Goal: Find specific fact: Find specific page/section

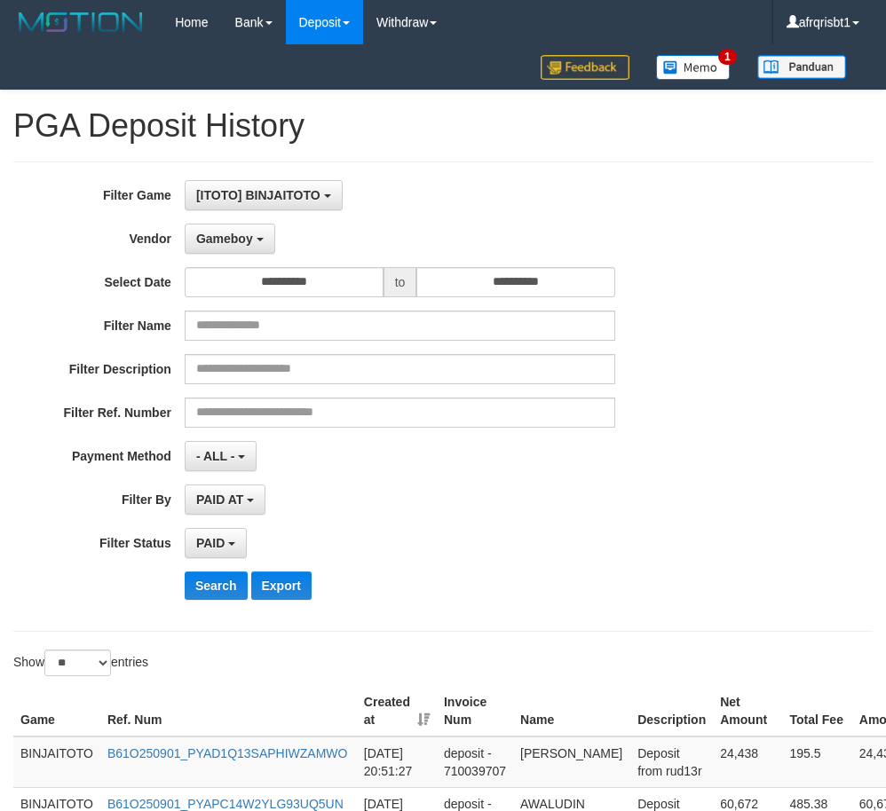
select select "**********"
select select "*"
select select "**"
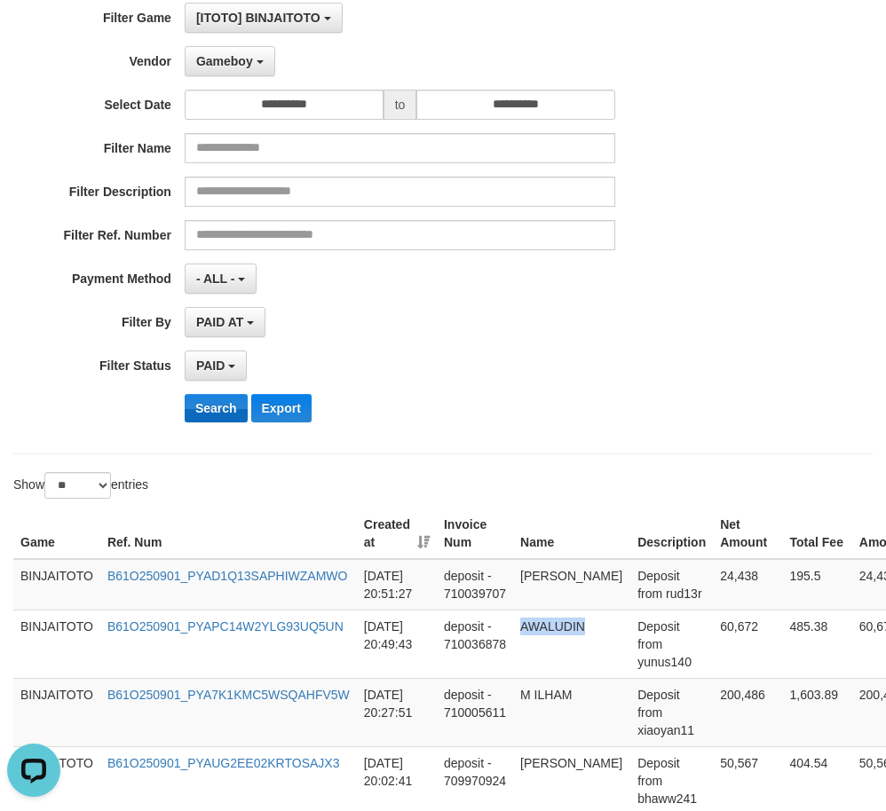
scroll to position [16, 0]
click at [220, 399] on button "Search" at bounding box center [216, 408] width 63 height 28
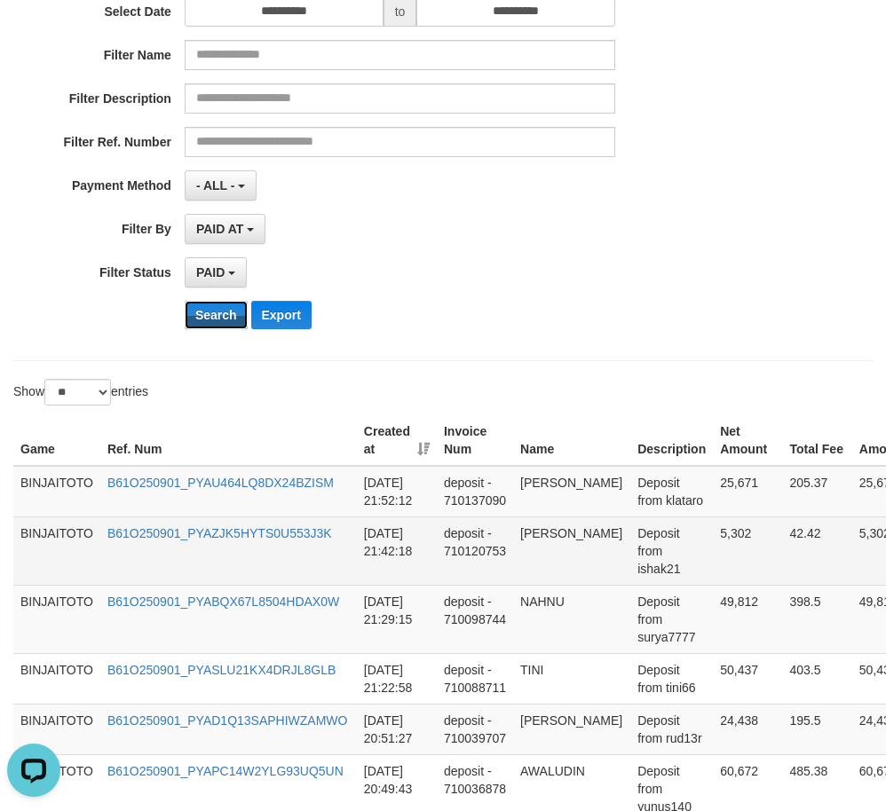
scroll to position [444, 0]
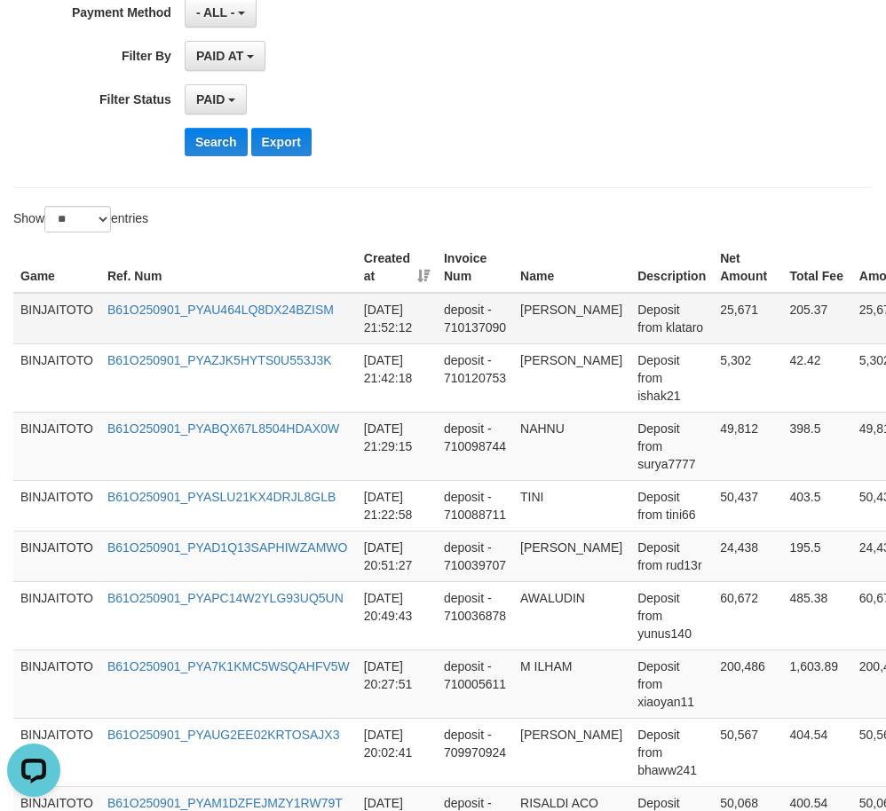
click at [544, 317] on td "[PERSON_NAME]" at bounding box center [571, 318] width 117 height 51
drag, startPoint x: 546, startPoint y: 315, endPoint x: 581, endPoint y: 312, distance: 35.7
click at [581, 312] on td "[PERSON_NAME]" at bounding box center [571, 318] width 117 height 51
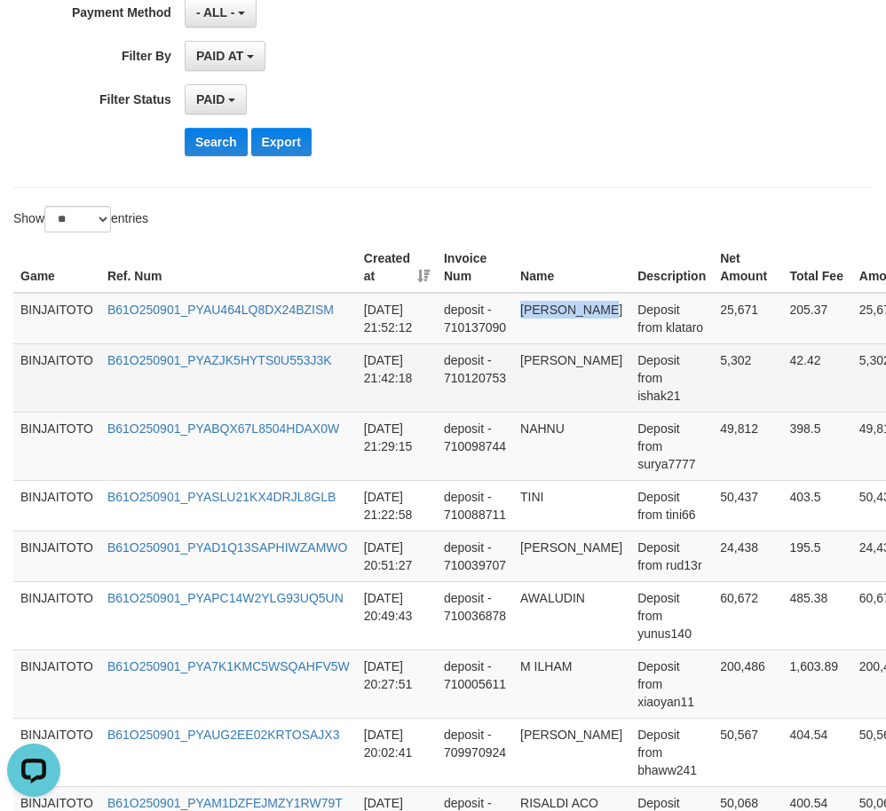
copy td "[PERSON_NAME]"
click at [535, 358] on td "[PERSON_NAME]" at bounding box center [571, 378] width 117 height 68
drag, startPoint x: 543, startPoint y: 357, endPoint x: 589, endPoint y: 350, distance: 46.7
click at [589, 350] on td "[PERSON_NAME]" at bounding box center [571, 378] width 117 height 68
copy td "[PERSON_NAME]"
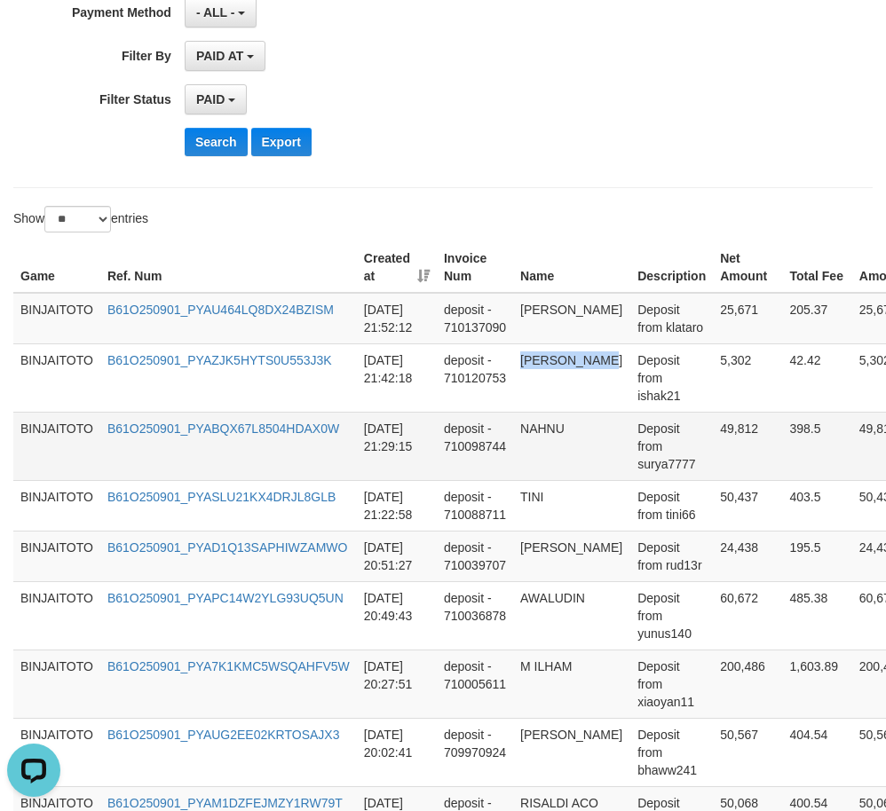
click at [533, 432] on td "NAHNU" at bounding box center [571, 446] width 117 height 68
copy td "NAHNU"
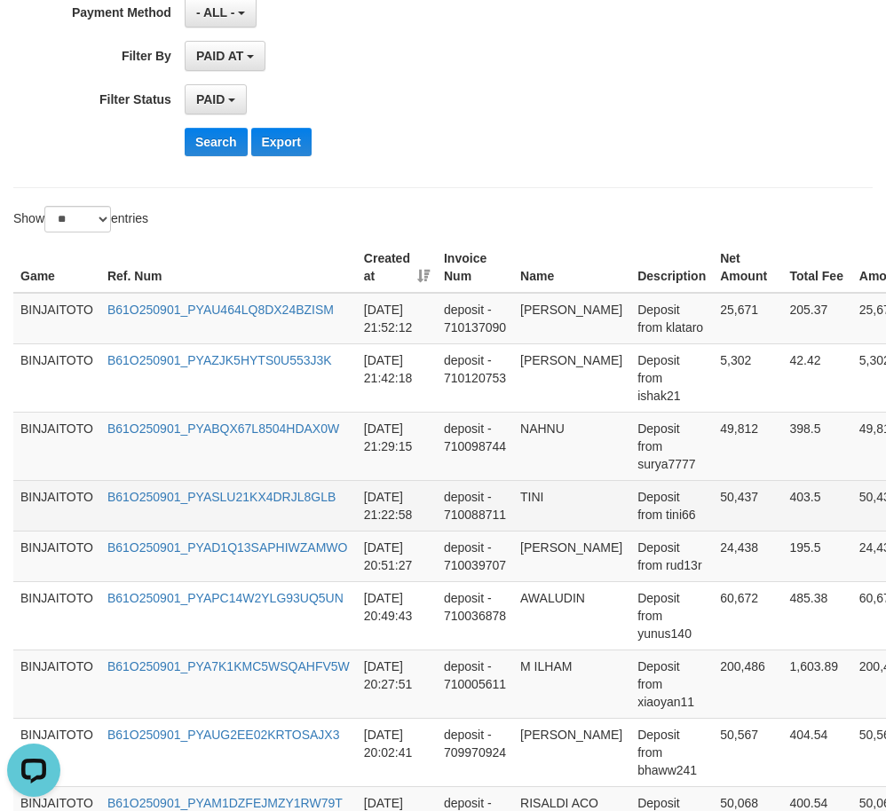
click at [526, 489] on td "TINI" at bounding box center [571, 505] width 117 height 51
copy td "TINI"
click at [526, 489] on td "TINI" at bounding box center [571, 505] width 117 height 51
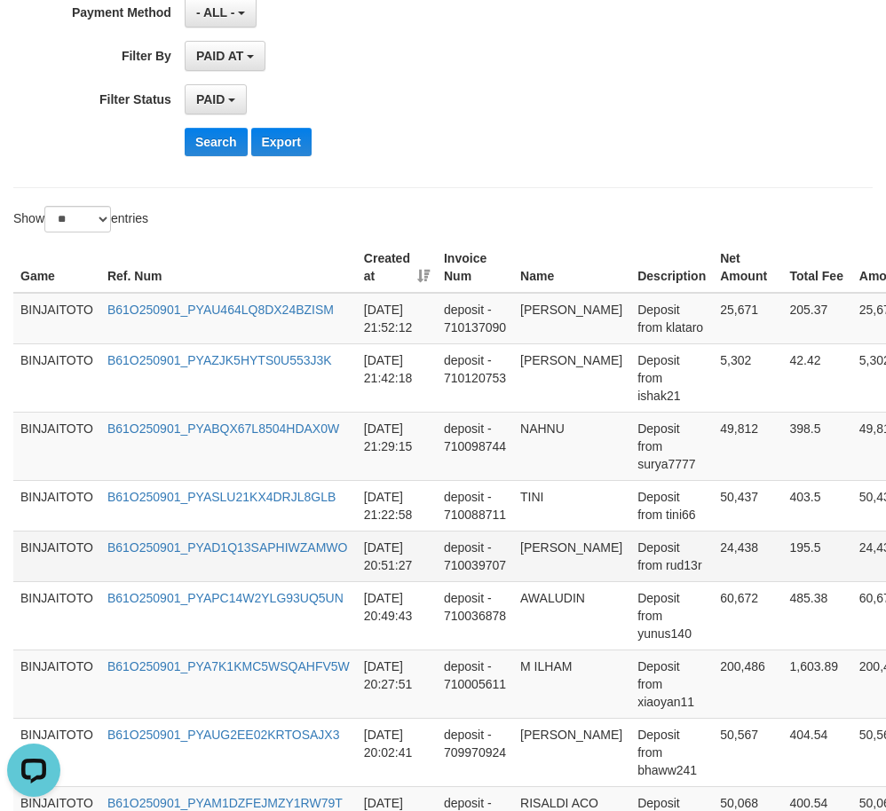
click at [536, 542] on td "[PERSON_NAME]" at bounding box center [571, 556] width 117 height 51
drag, startPoint x: 536, startPoint y: 542, endPoint x: 605, endPoint y: 542, distance: 69.2
click at [605, 542] on td "[PERSON_NAME]" at bounding box center [571, 556] width 117 height 51
copy td "[PERSON_NAME]"
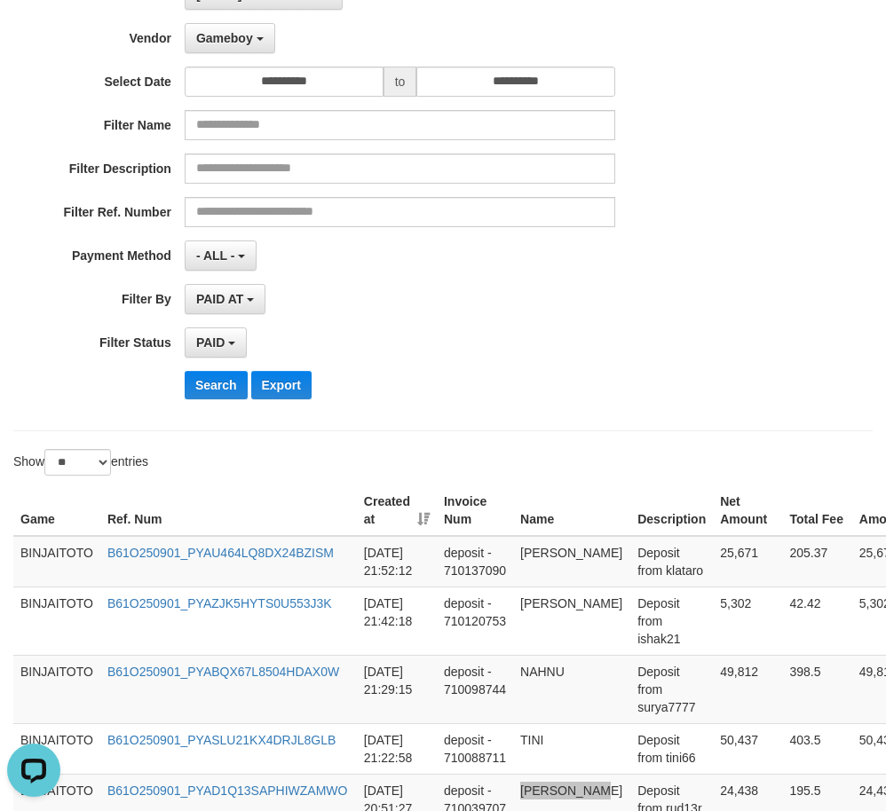
scroll to position [89, 0]
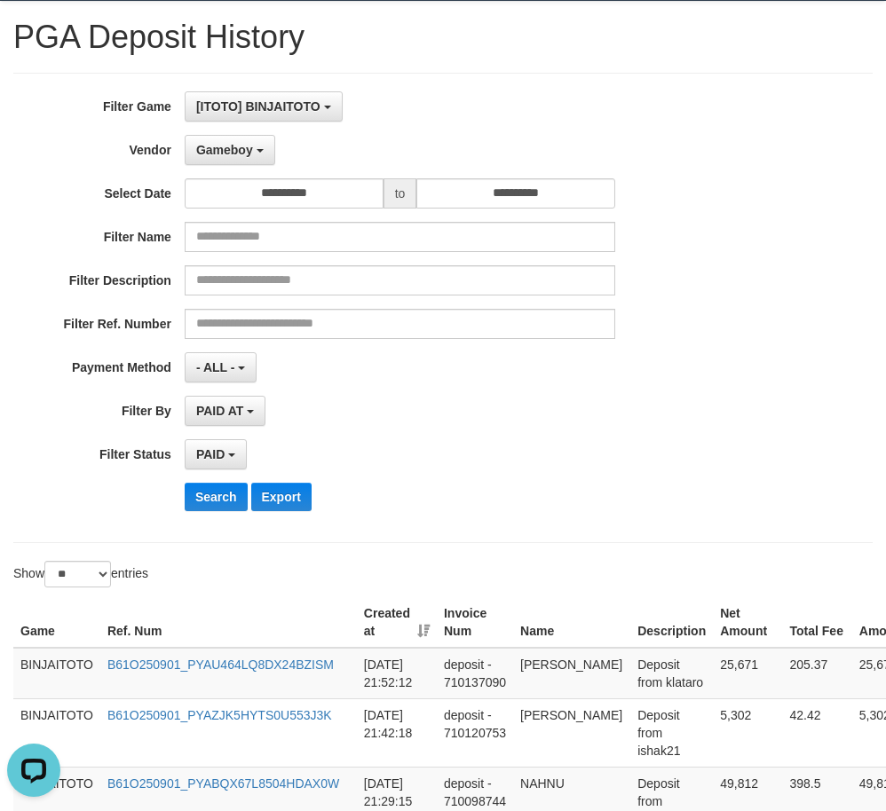
click at [241, 132] on div "**********" at bounding box center [369, 307] width 739 height 433
click at [247, 143] on span "Gameboy" at bounding box center [224, 150] width 57 height 14
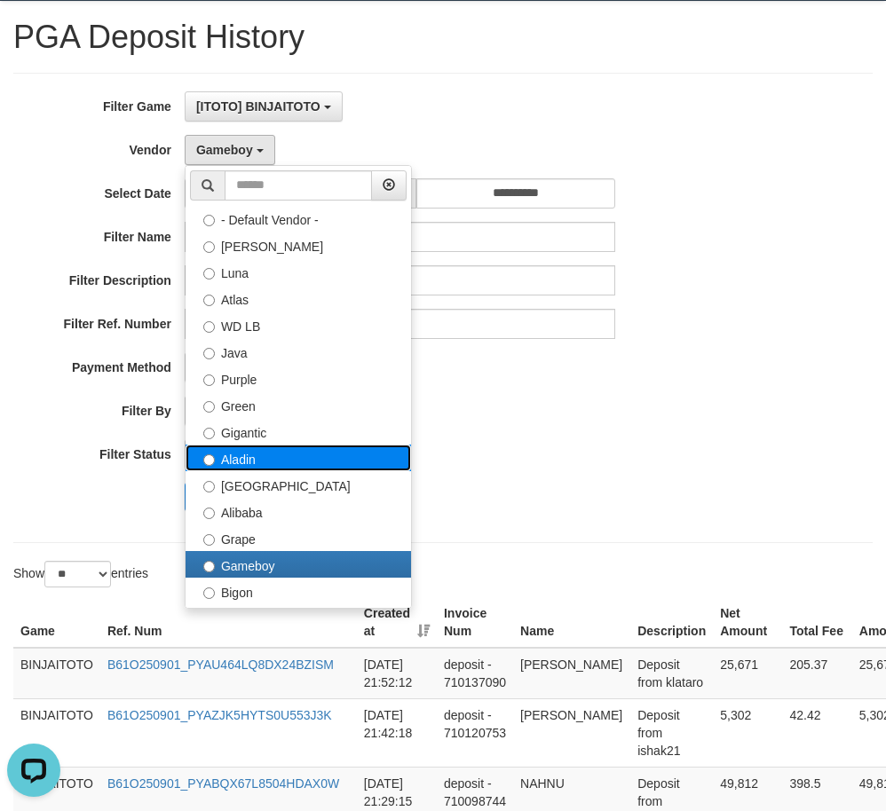
click at [245, 459] on label "Aladin" at bounding box center [298, 458] width 225 height 27
select select "**********"
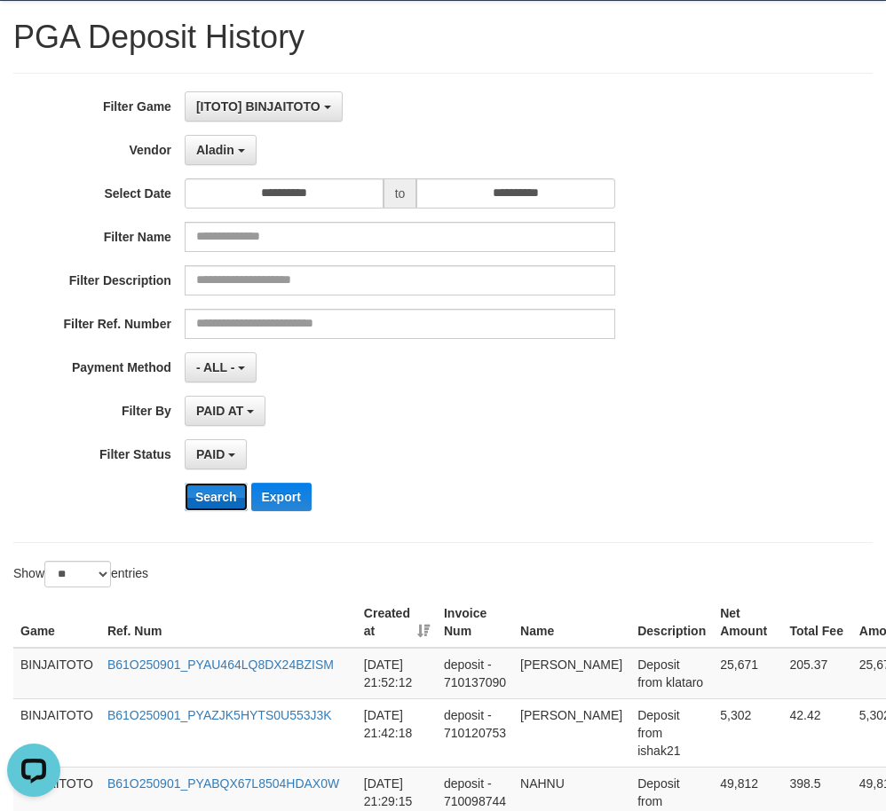
click at [218, 487] on button "Search" at bounding box center [216, 497] width 63 height 28
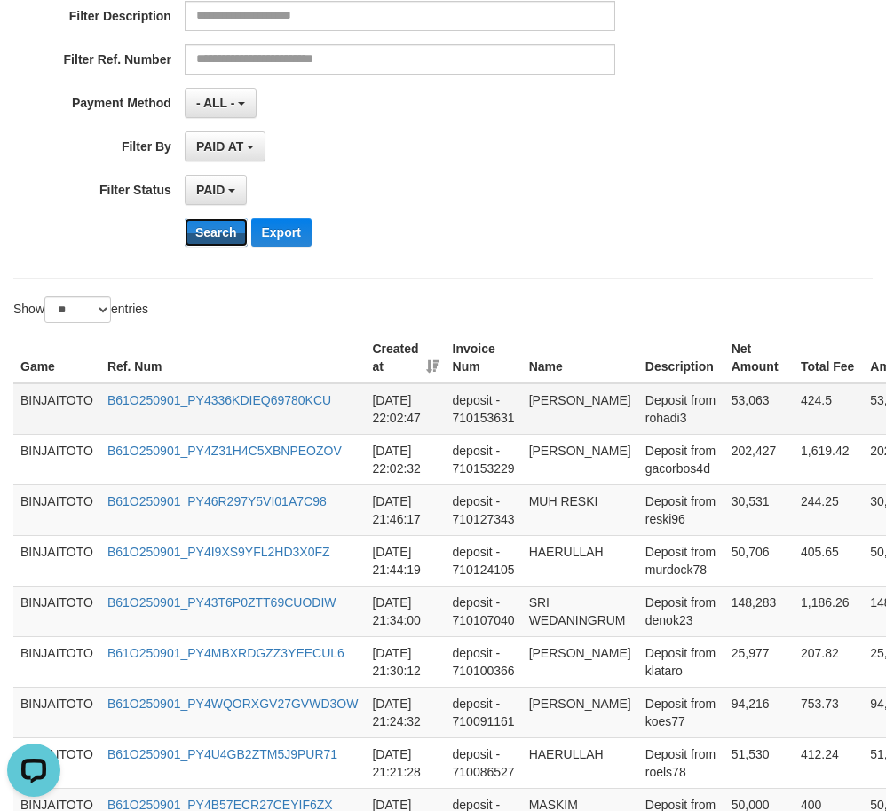
scroll to position [355, 0]
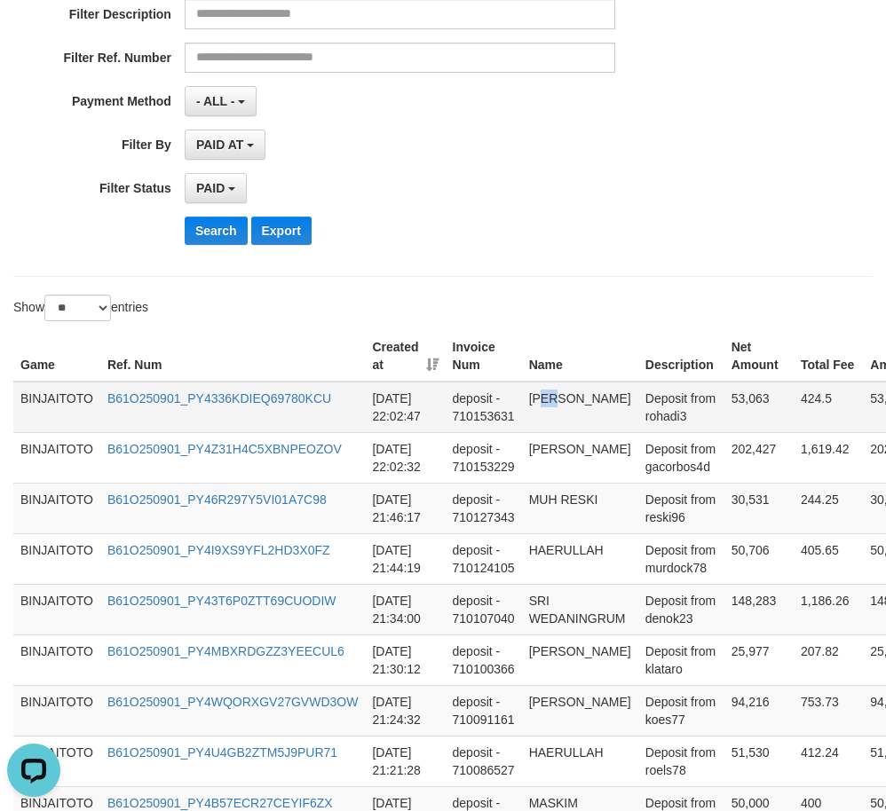
drag, startPoint x: 545, startPoint y: 399, endPoint x: 557, endPoint y: 399, distance: 11.5
click at [557, 399] on td "[PERSON_NAME]" at bounding box center [580, 407] width 116 height 51
click at [529, 403] on td "[PERSON_NAME]" at bounding box center [580, 407] width 116 height 51
drag, startPoint x: 538, startPoint y: 400, endPoint x: 593, endPoint y: 400, distance: 55.0
click at [593, 400] on td "[PERSON_NAME]" at bounding box center [580, 407] width 116 height 51
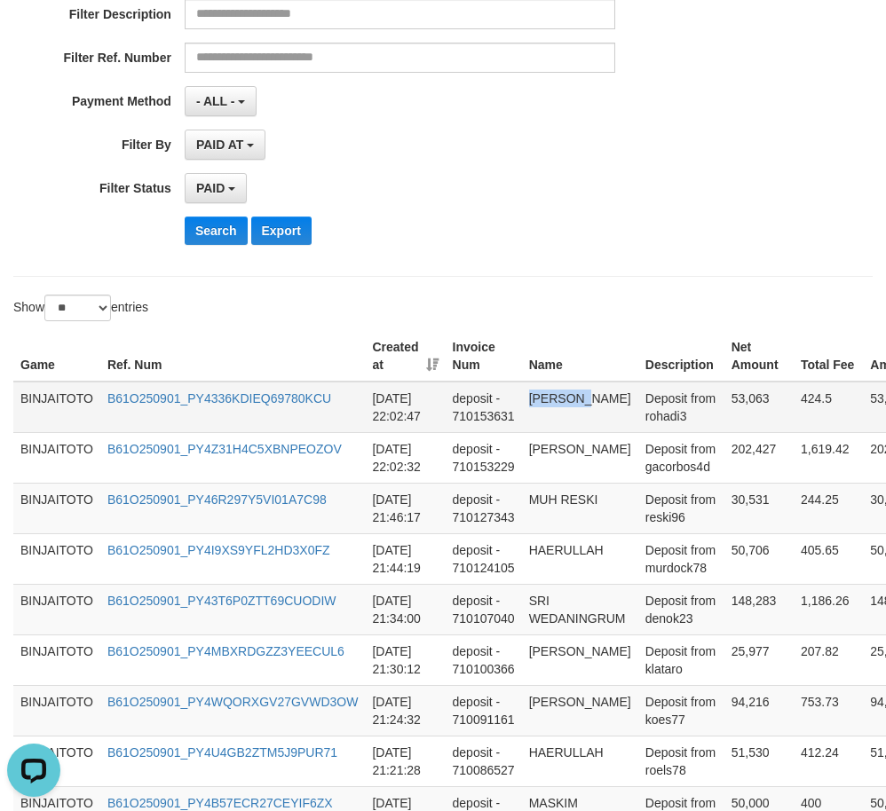
copy td "[PERSON_NAME]"
click at [541, 397] on td "[PERSON_NAME]" at bounding box center [580, 407] width 116 height 51
drag, startPoint x: 541, startPoint y: 397, endPoint x: 586, endPoint y: 397, distance: 44.4
click at [586, 397] on td "[PERSON_NAME]" at bounding box center [580, 407] width 116 height 51
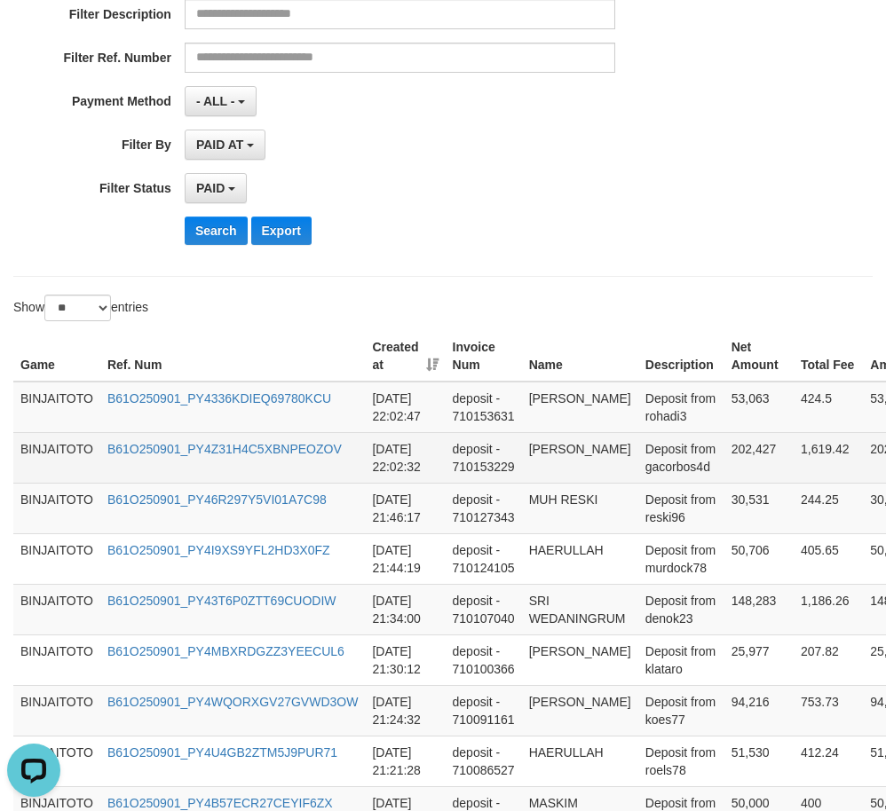
click at [543, 447] on td "[PERSON_NAME]" at bounding box center [580, 457] width 116 height 51
drag, startPoint x: 543, startPoint y: 447, endPoint x: 579, endPoint y: 471, distance: 42.8
click at [579, 471] on td "[PERSON_NAME]" at bounding box center [580, 457] width 116 height 51
copy td "[PERSON_NAME]"
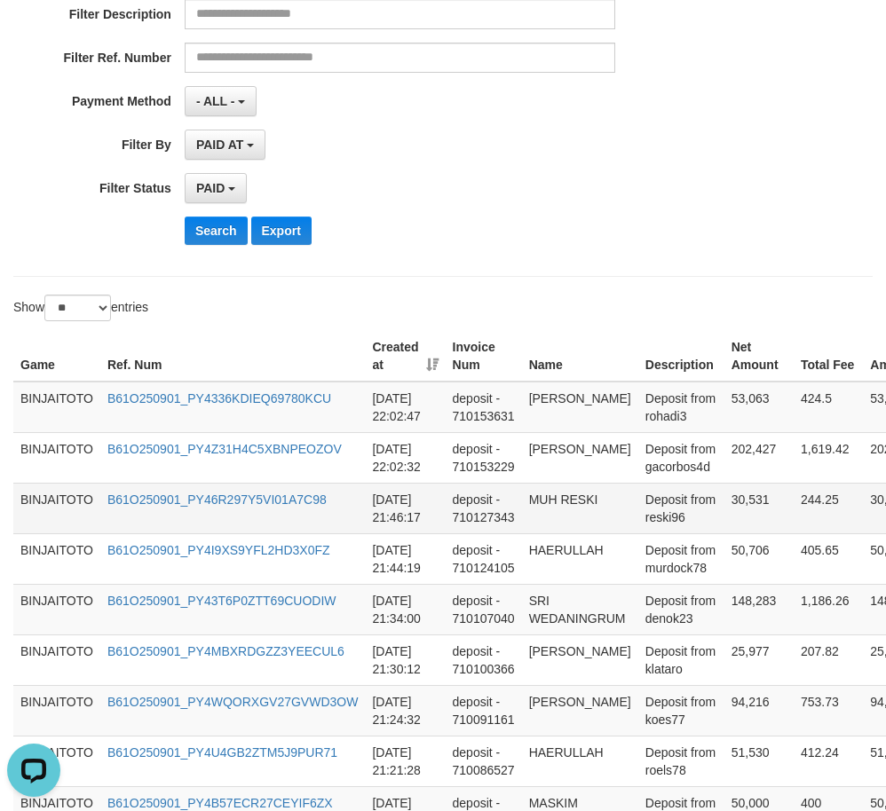
click at [542, 501] on td "MUH RESKI" at bounding box center [580, 508] width 116 height 51
drag, startPoint x: 542, startPoint y: 501, endPoint x: 593, endPoint y: 502, distance: 50.6
click at [593, 502] on td "MUH RESKI" at bounding box center [580, 508] width 116 height 51
copy td "MUH RESKI"
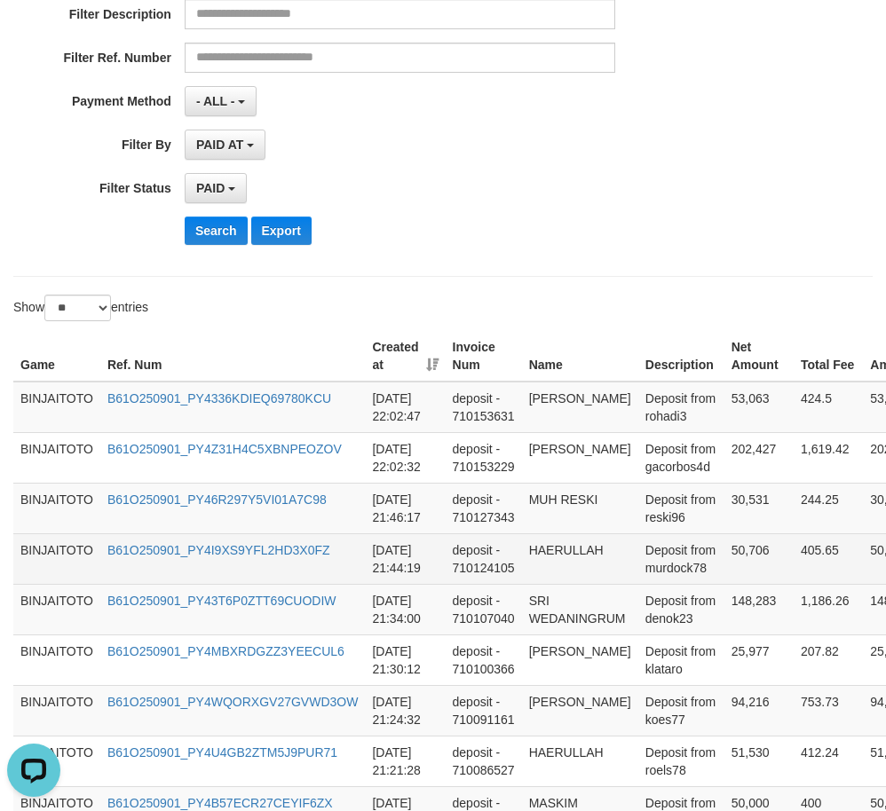
click at [554, 547] on td "HAERULLAH" at bounding box center [580, 559] width 116 height 51
copy td "HAERULLAH"
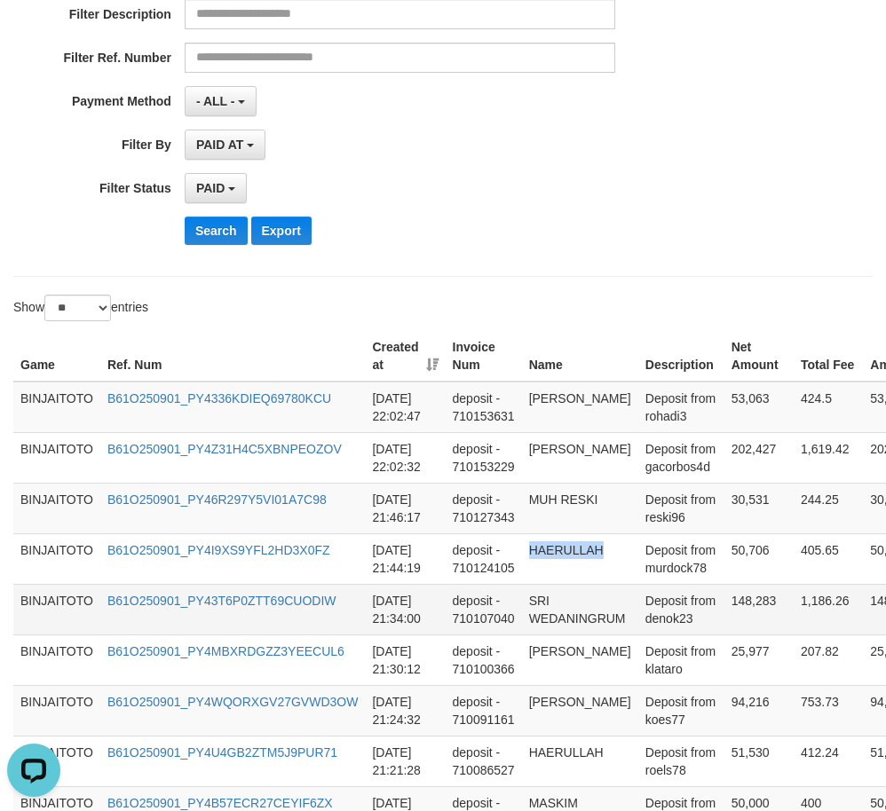
click at [534, 597] on td "SRI WEDANINGRUM" at bounding box center [580, 609] width 116 height 51
drag, startPoint x: 534, startPoint y: 597, endPoint x: 511, endPoint y: 605, distance: 24.4
click at [566, 623] on td "SRI WEDANINGRUM" at bounding box center [580, 609] width 116 height 51
copy td "SRI WEDANINGRUM"
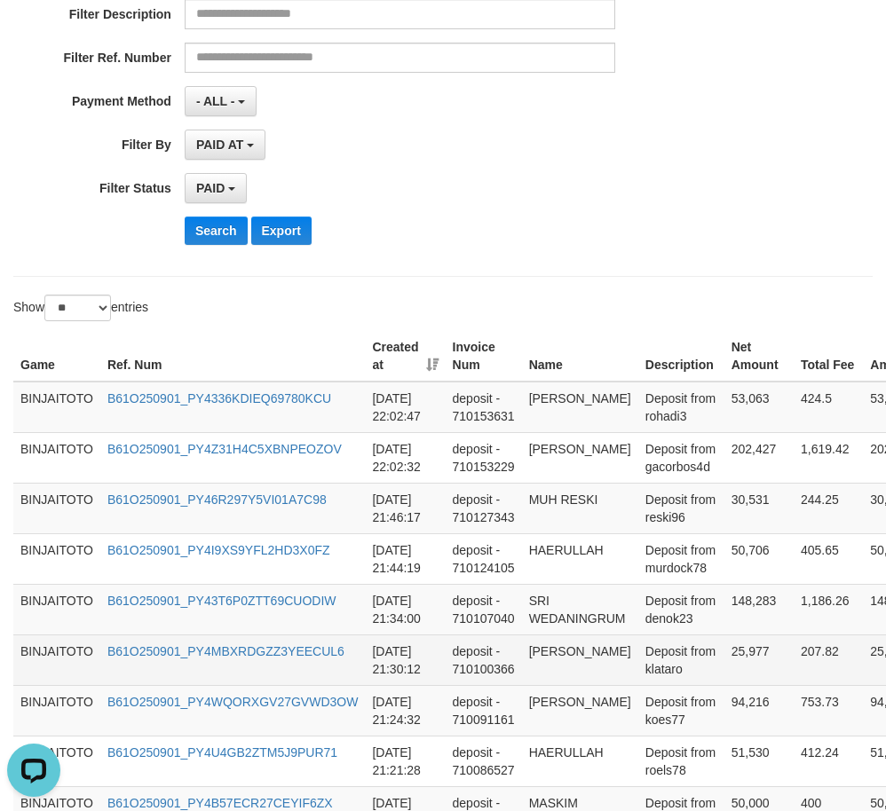
drag, startPoint x: 549, startPoint y: 647, endPoint x: 569, endPoint y: 644, distance: 20.6
click at [549, 646] on td "[PERSON_NAME]" at bounding box center [580, 660] width 116 height 51
drag, startPoint x: 569, startPoint y: 644, endPoint x: 590, endPoint y: 646, distance: 21.4
click at [590, 646] on td "[PERSON_NAME]" at bounding box center [580, 660] width 116 height 51
click at [534, 654] on td "[PERSON_NAME]" at bounding box center [580, 660] width 116 height 51
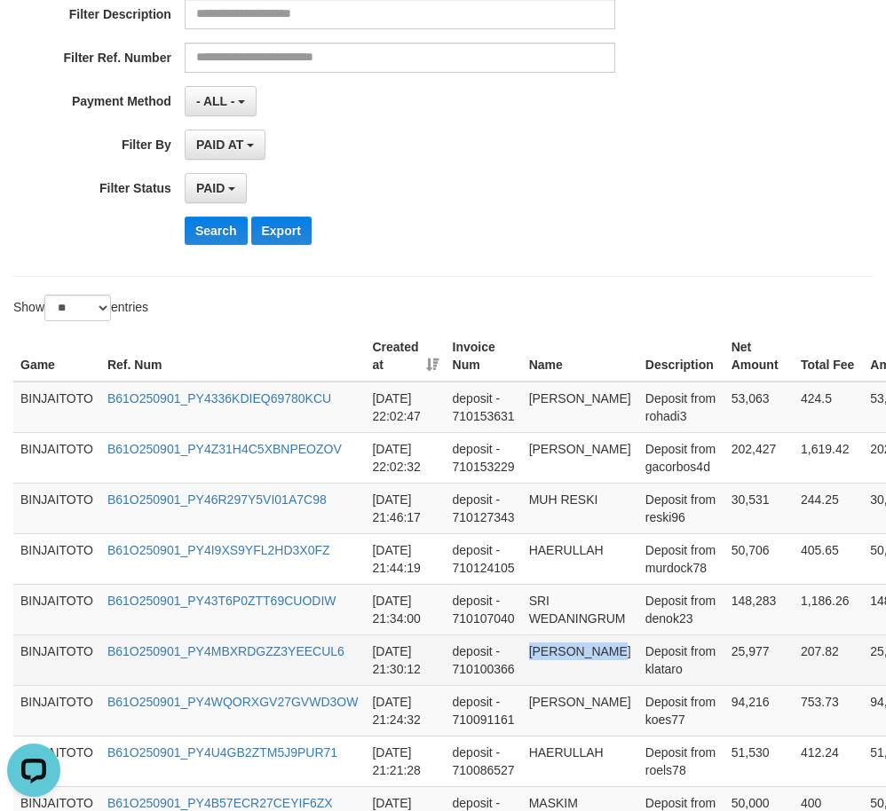
drag, startPoint x: 534, startPoint y: 654, endPoint x: 597, endPoint y: 654, distance: 63.0
click at [597, 654] on td "[PERSON_NAME]" at bounding box center [580, 660] width 116 height 51
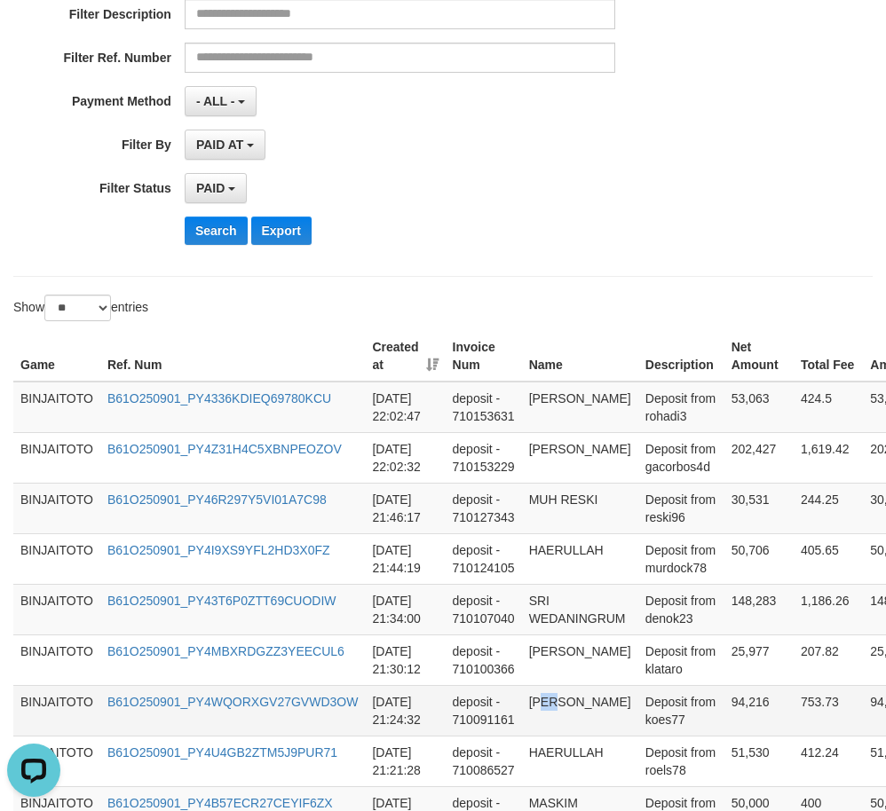
click at [562, 692] on td "[PERSON_NAME]" at bounding box center [580, 710] width 116 height 51
click at [547, 693] on td "[PERSON_NAME]" at bounding box center [580, 710] width 116 height 51
drag, startPoint x: 547, startPoint y: 693, endPoint x: 578, endPoint y: 693, distance: 31.1
click at [578, 693] on td "[PERSON_NAME]" at bounding box center [580, 710] width 116 height 51
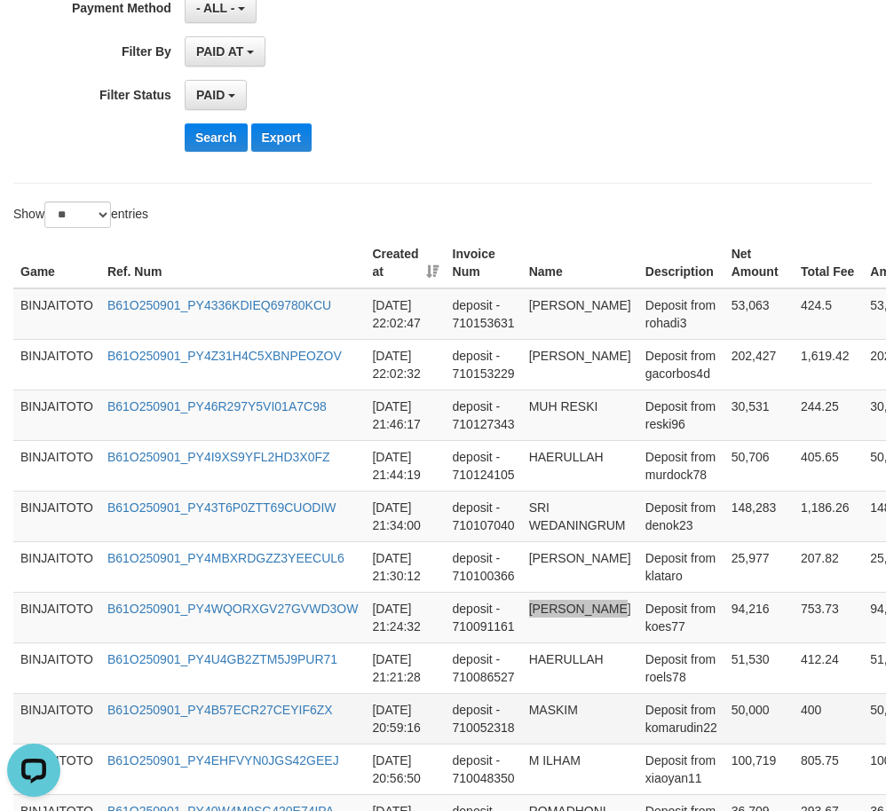
scroll to position [533, 0]
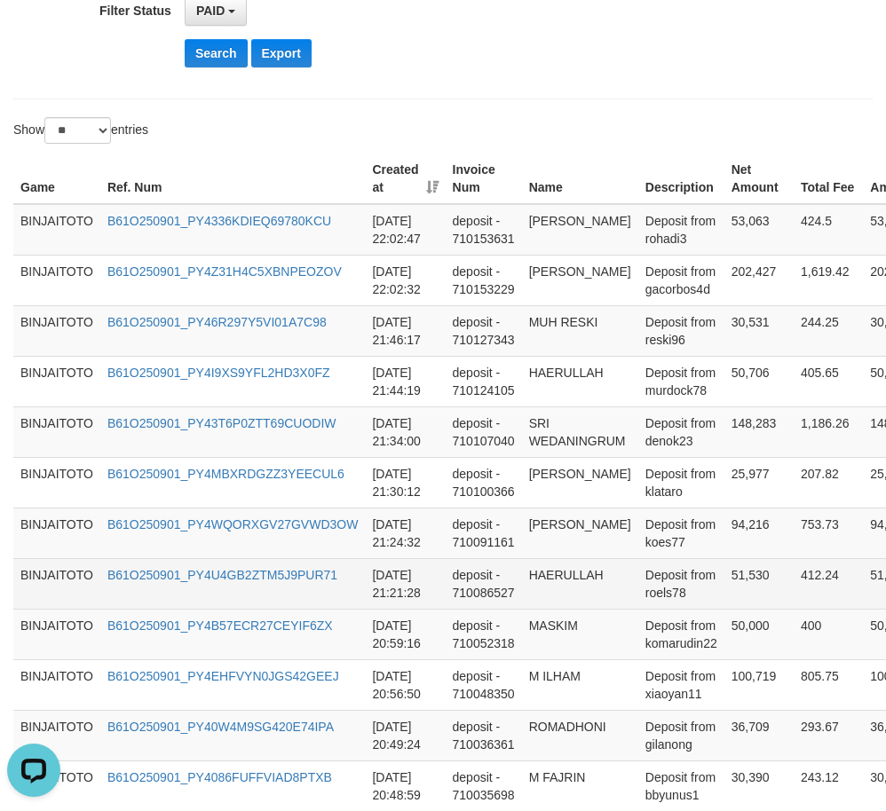
click at [552, 580] on td "HAERULLAH" at bounding box center [580, 583] width 116 height 51
